Goal: Entertainment & Leisure: Consume media (video, audio)

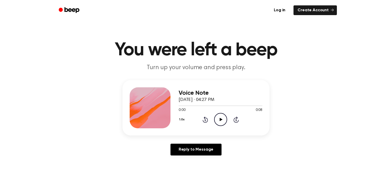
click at [222, 119] on icon at bounding box center [221, 118] width 3 height 3
click at [224, 116] on icon "Play Audio" at bounding box center [220, 119] width 13 height 13
click at [223, 114] on circle at bounding box center [221, 119] width 13 height 13
click at [224, 119] on icon "Play Audio" at bounding box center [220, 119] width 13 height 13
click at [218, 122] on icon "Play Audio" at bounding box center [220, 119] width 13 height 13
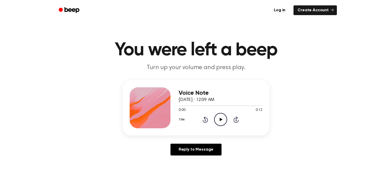
click at [225, 116] on icon "Play Audio" at bounding box center [220, 119] width 13 height 13
